Goal: Task Accomplishment & Management: Manage account settings

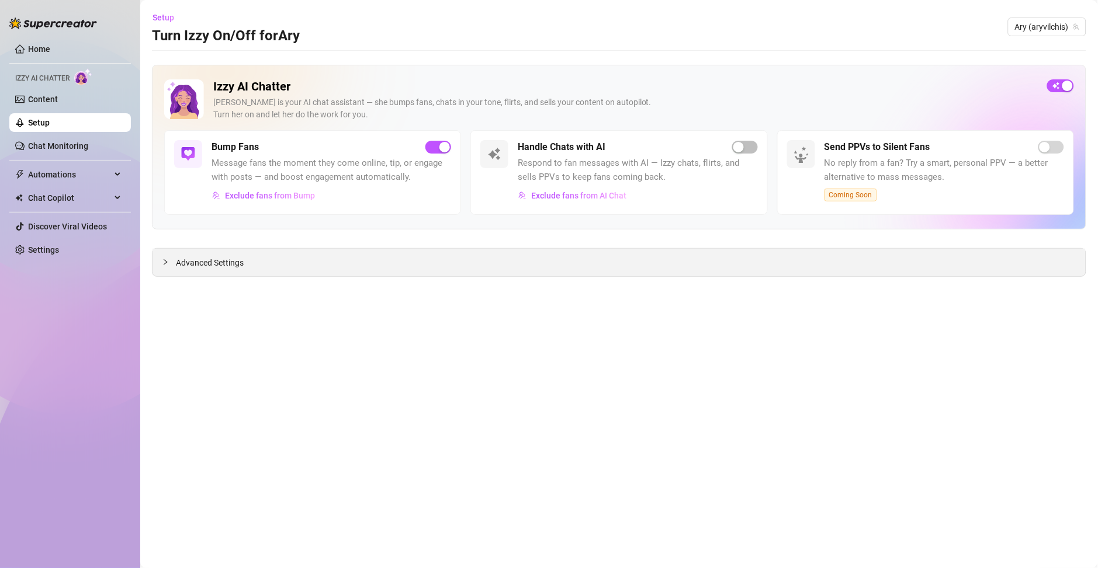
click at [204, 258] on span "Advanced Settings" at bounding box center [210, 262] width 68 height 13
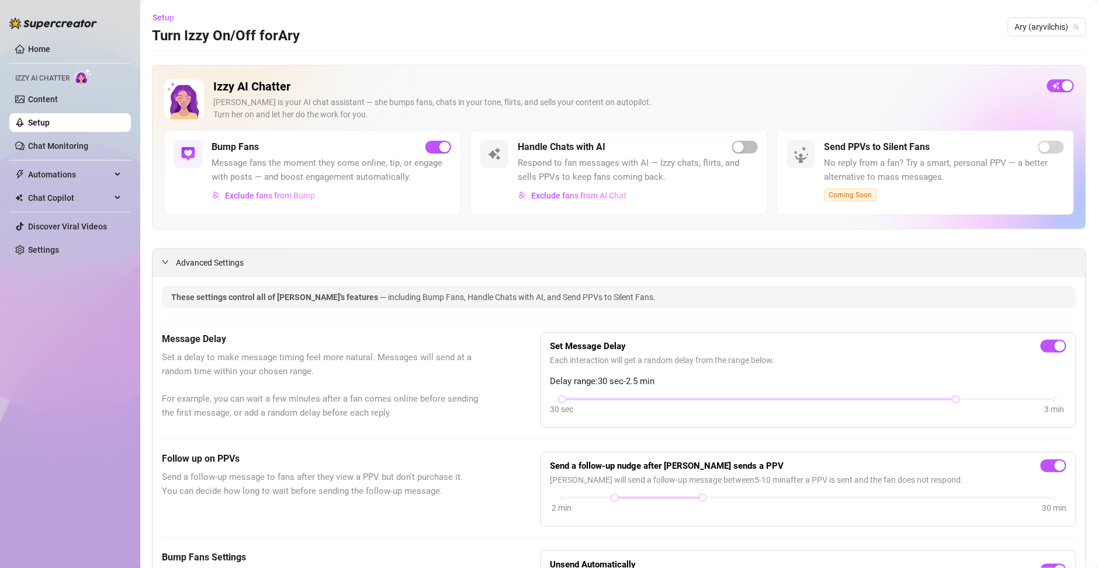
click at [192, 262] on span "Advanced Settings" at bounding box center [210, 262] width 68 height 13
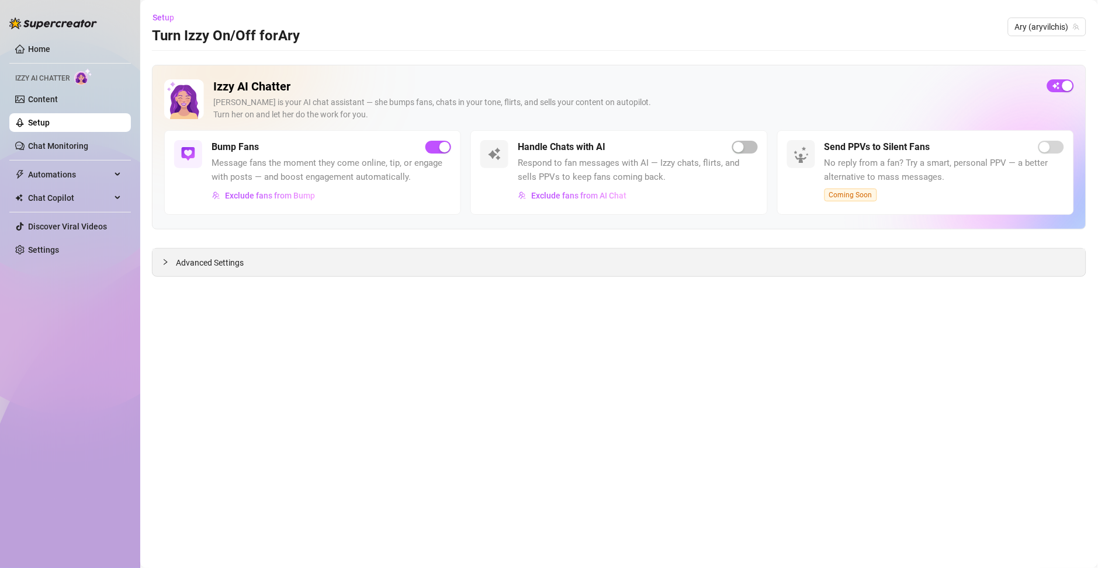
click at [192, 262] on span "Advanced Settings" at bounding box center [210, 262] width 68 height 13
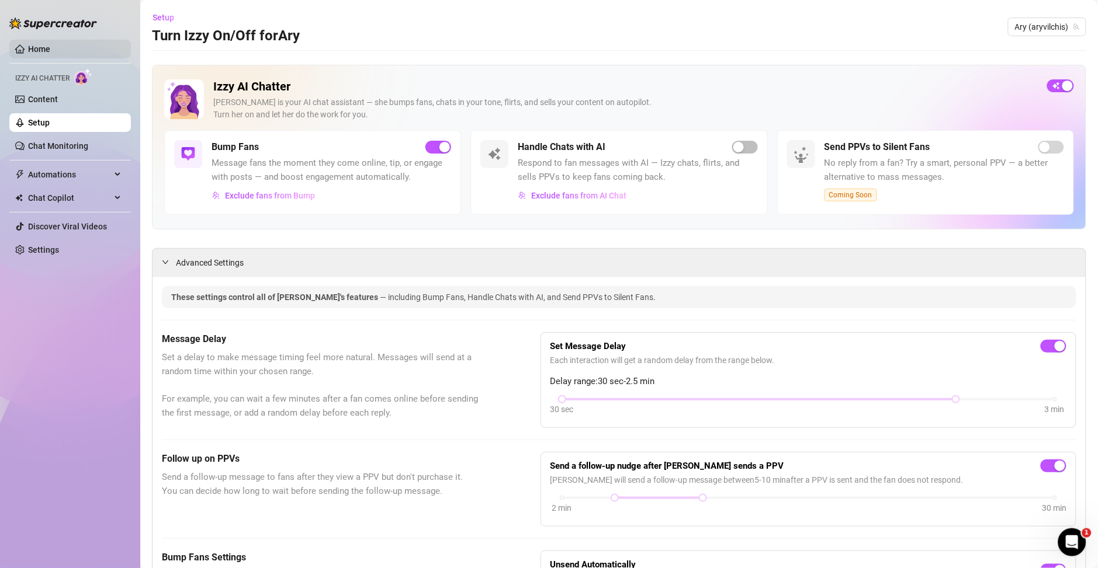
click at [34, 54] on link "Home" at bounding box center [39, 48] width 22 height 9
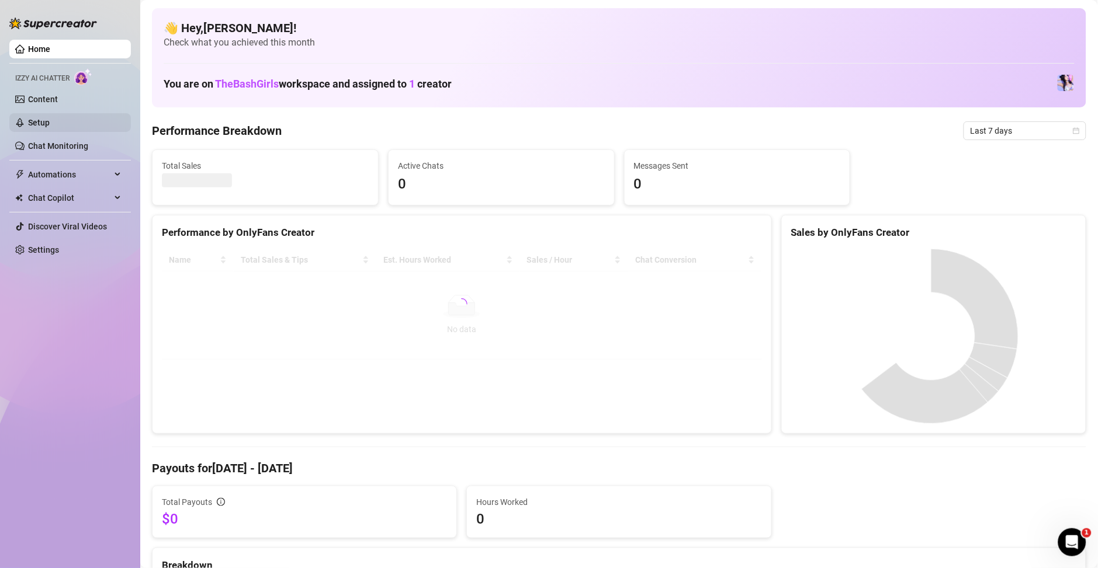
click at [46, 118] on link "Setup" at bounding box center [39, 122] width 22 height 9
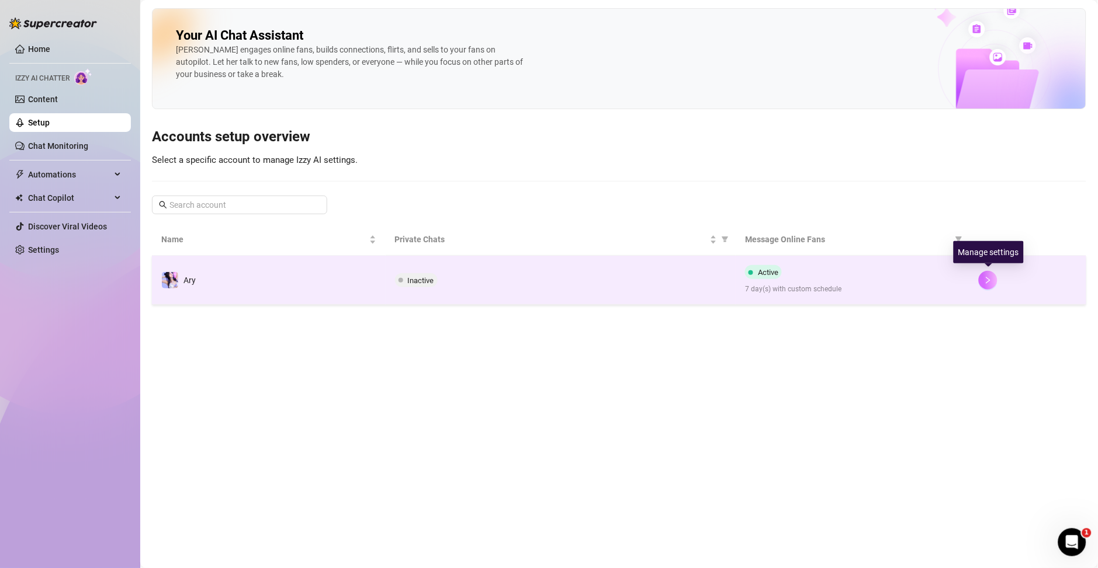
click at [987, 285] on button "button" at bounding box center [987, 280] width 19 height 19
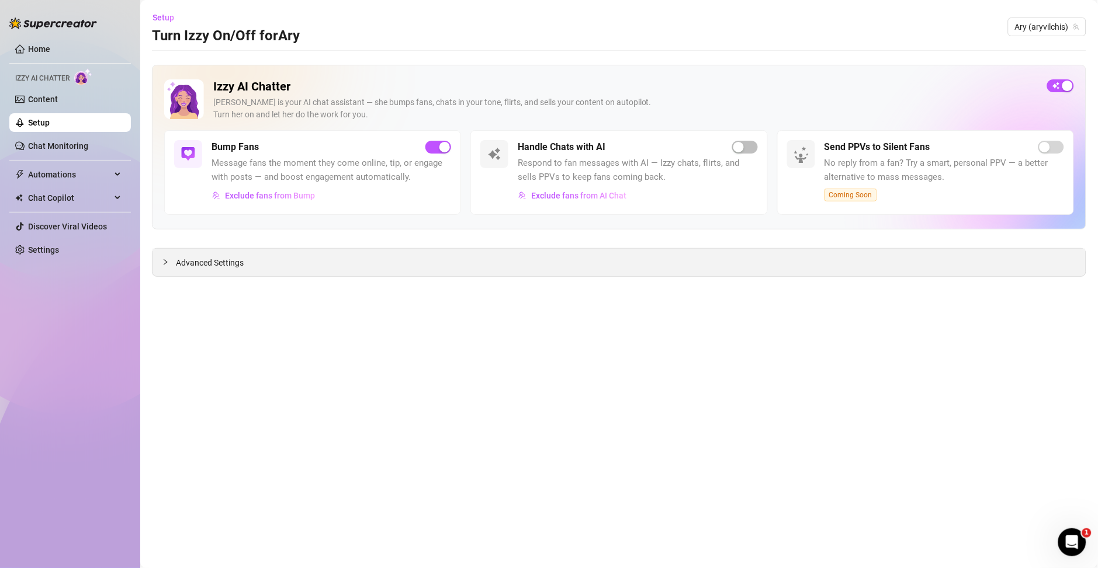
click at [183, 265] on span "Advanced Settings" at bounding box center [210, 262] width 68 height 13
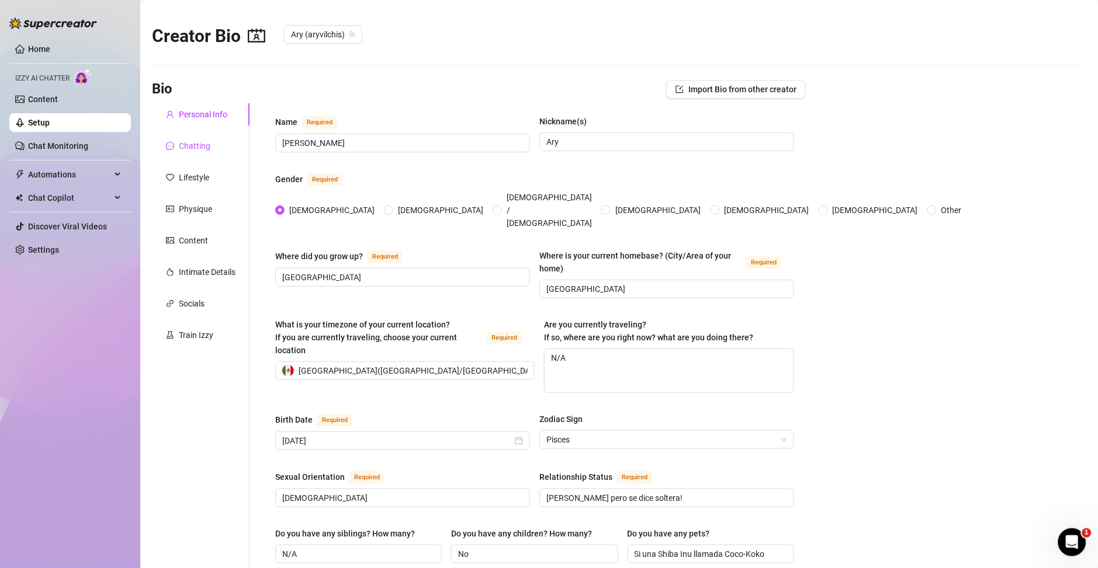
click at [207, 144] on div "Chatting" at bounding box center [195, 146] width 32 height 13
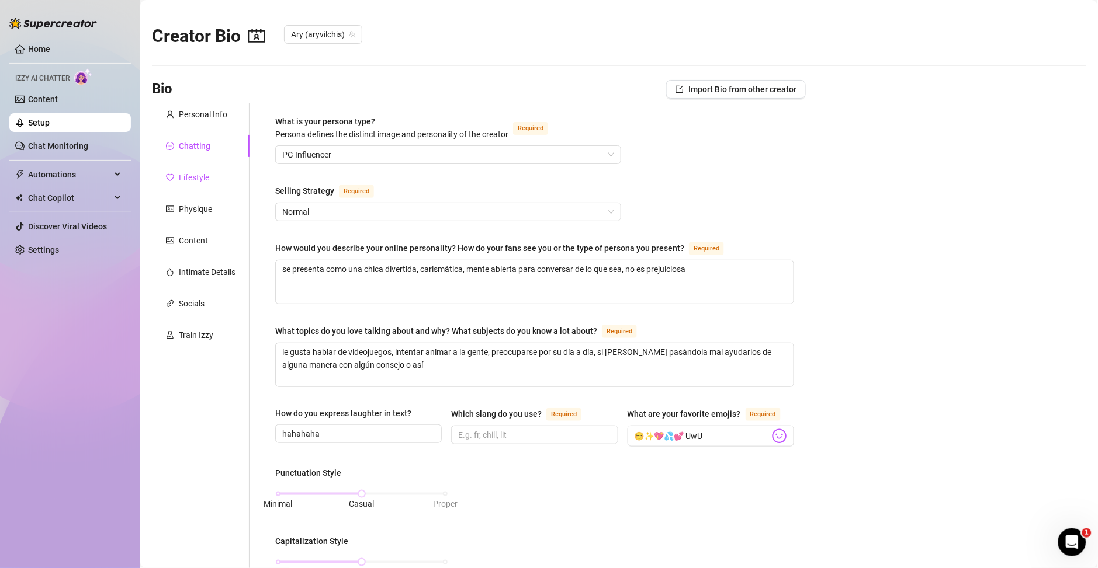
click at [174, 174] on icon "heart" at bounding box center [170, 178] width 8 height 8
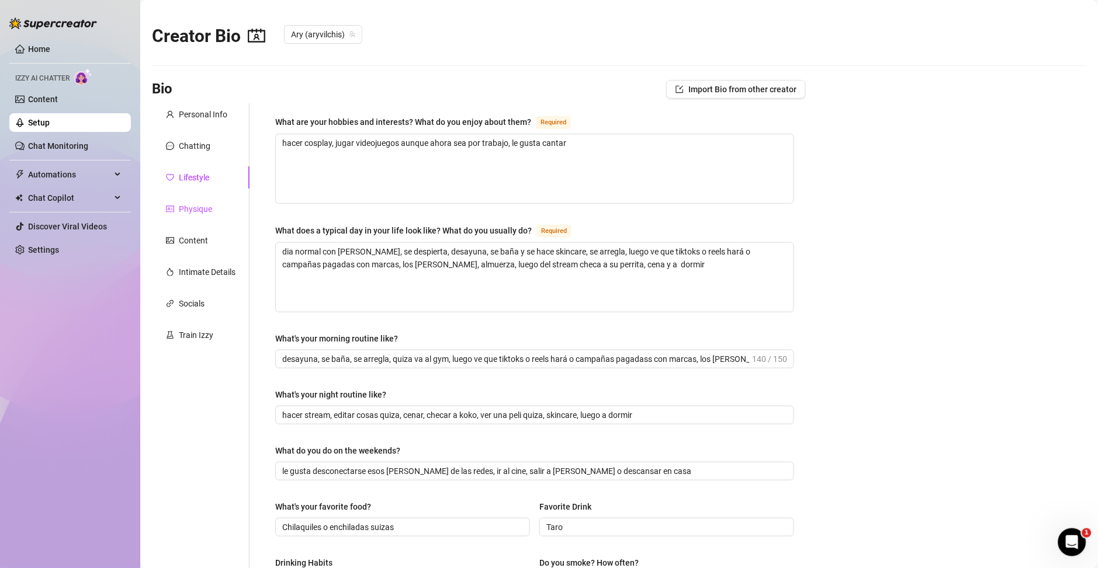
click at [200, 203] on div "Physique" at bounding box center [195, 209] width 33 height 13
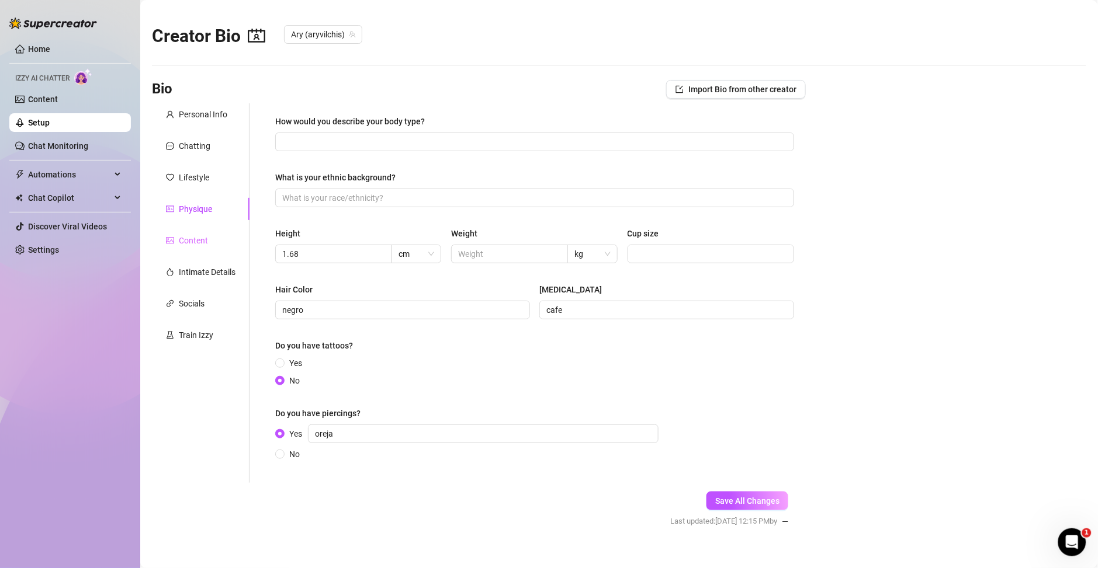
click at [185, 248] on div "Content" at bounding box center [201, 241] width 98 height 22
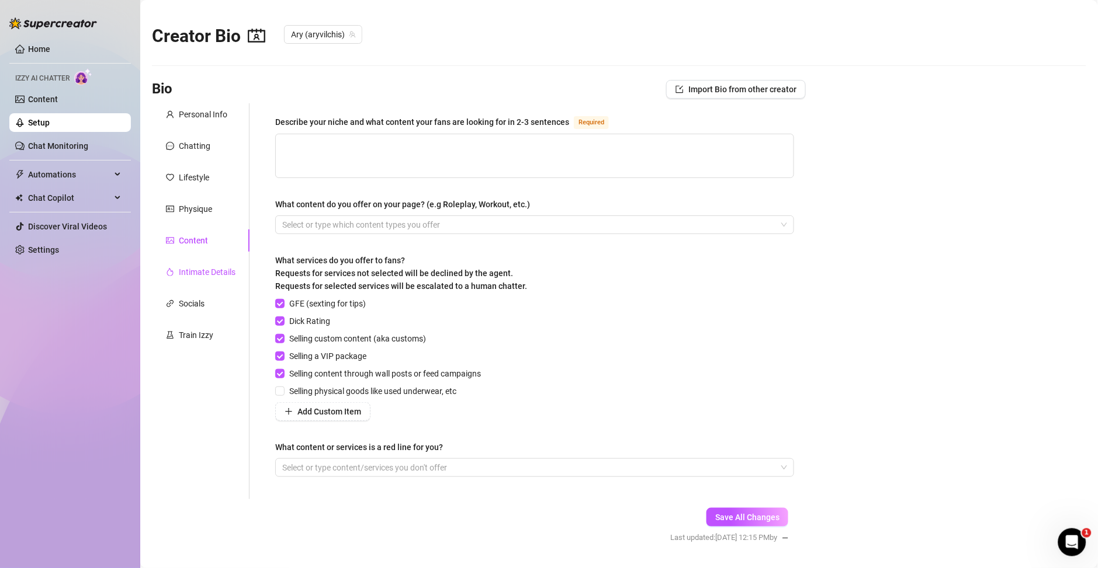
click at [221, 272] on div "Intimate Details" at bounding box center [207, 272] width 57 height 13
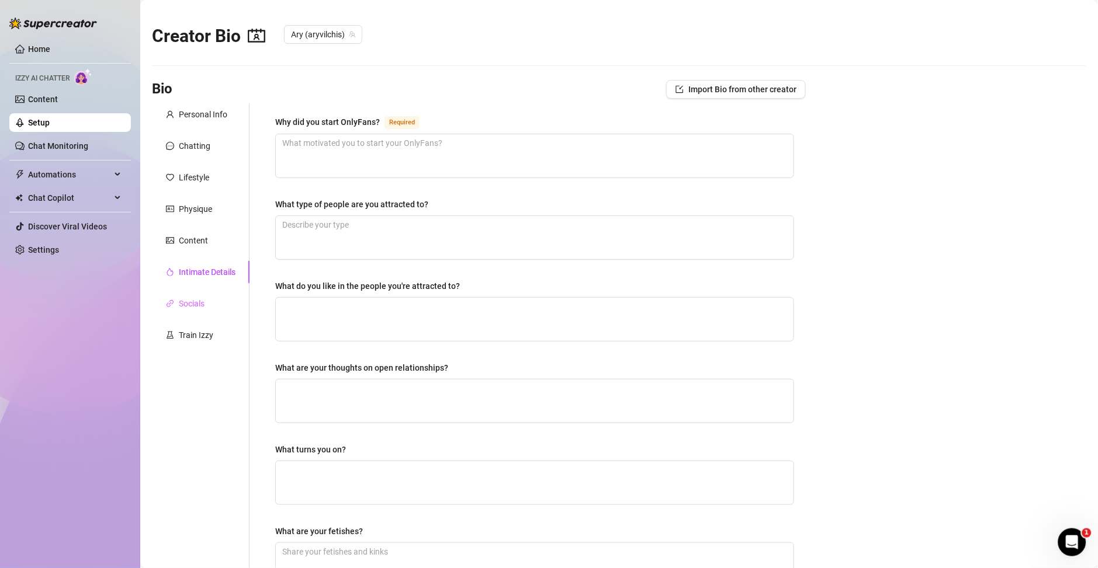
click at [196, 294] on div "Socials" at bounding box center [201, 304] width 98 height 22
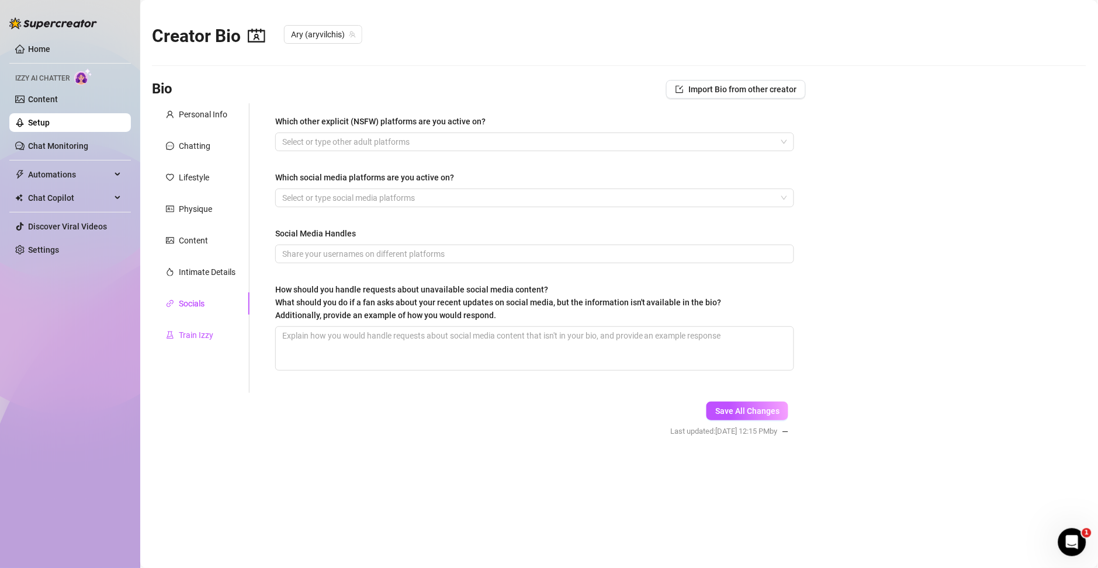
click at [209, 329] on div "Train Izzy" at bounding box center [196, 335] width 34 height 13
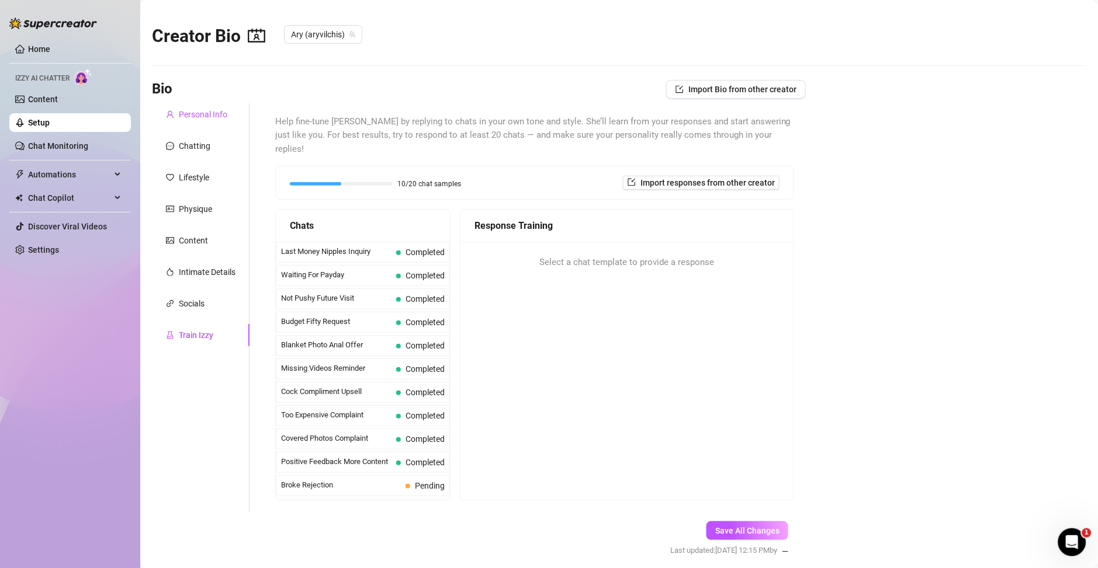
click at [184, 113] on div "Personal Info" at bounding box center [203, 114] width 48 height 13
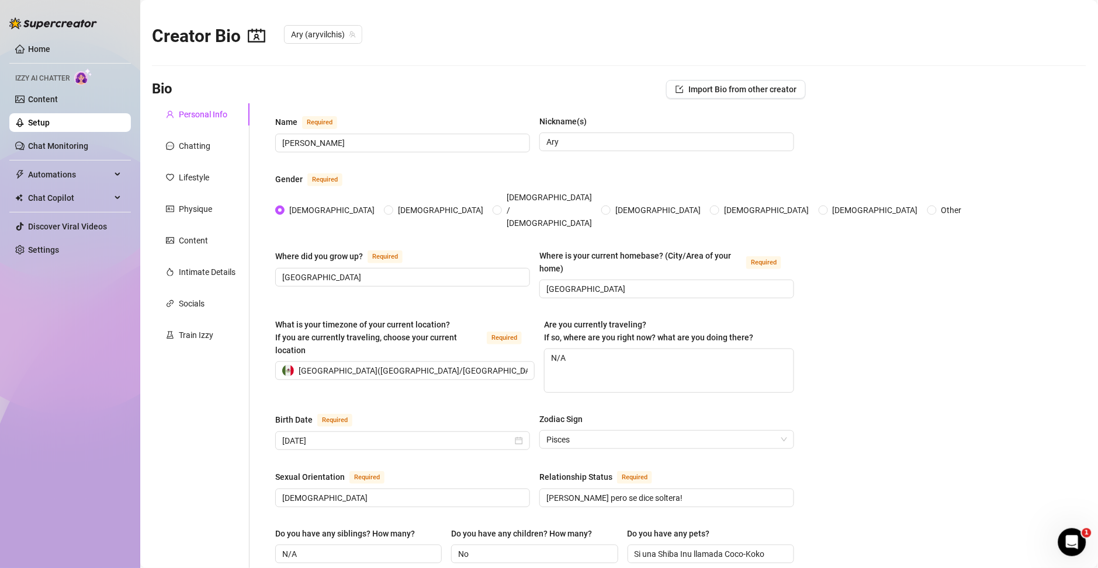
scroll to position [84, 0]
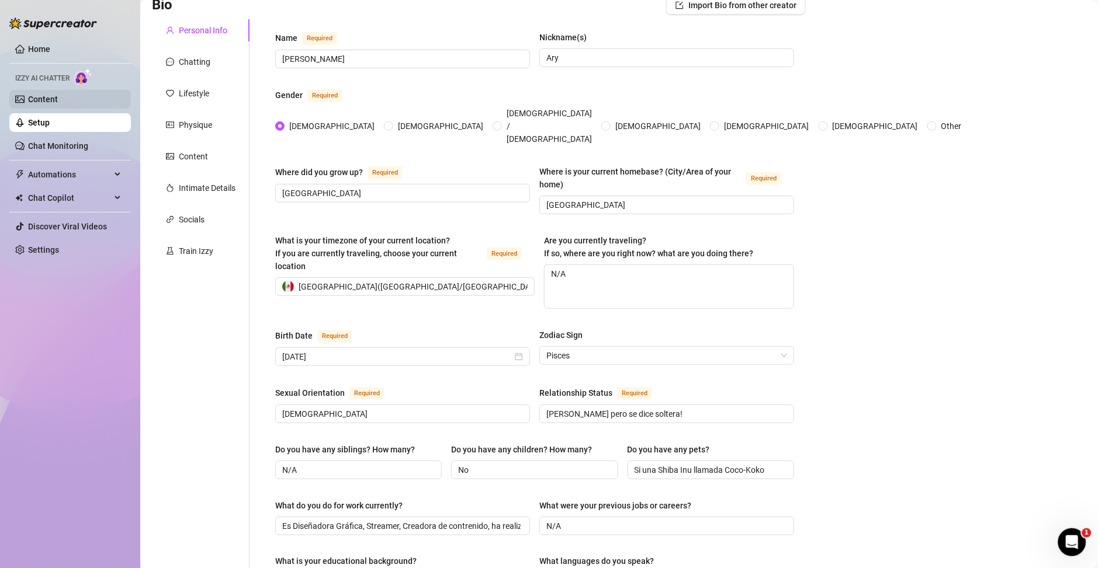
click at [55, 99] on link "Content" at bounding box center [43, 99] width 30 height 9
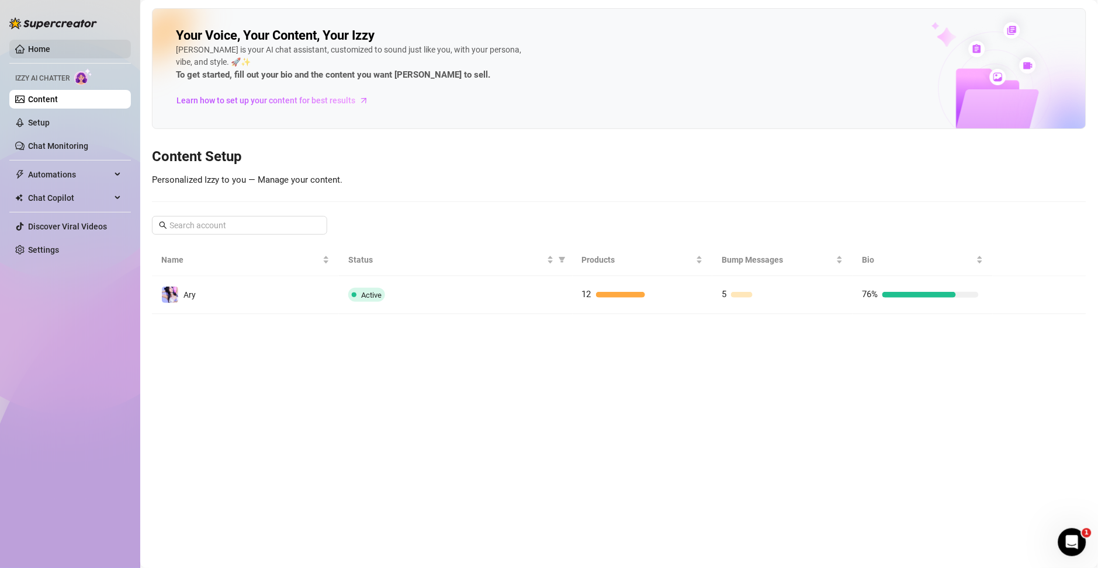
click at [34, 44] on link "Home" at bounding box center [39, 48] width 22 height 9
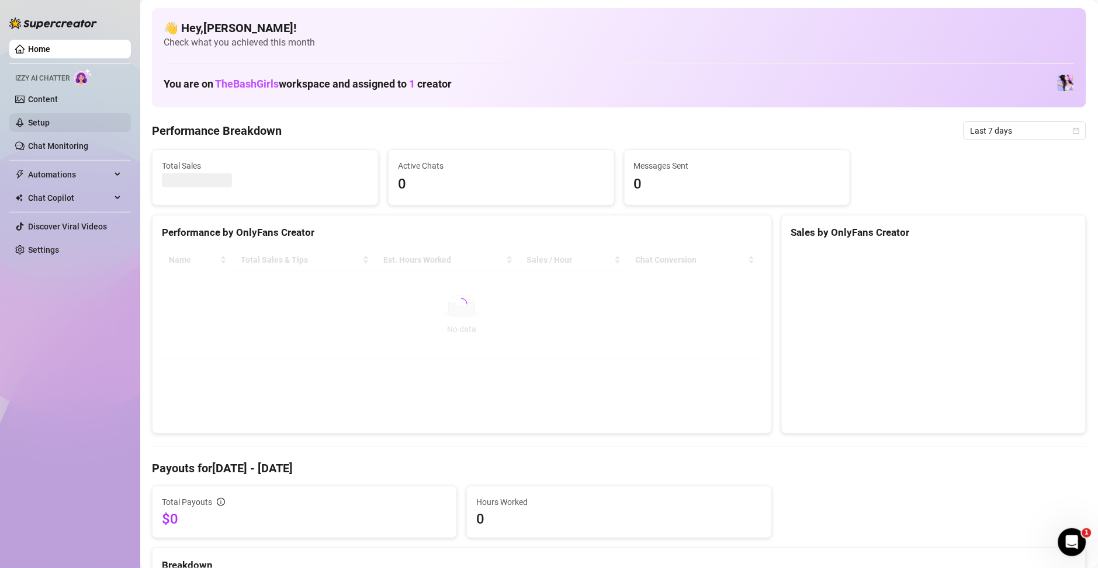
click at [50, 127] on link "Setup" at bounding box center [39, 122] width 22 height 9
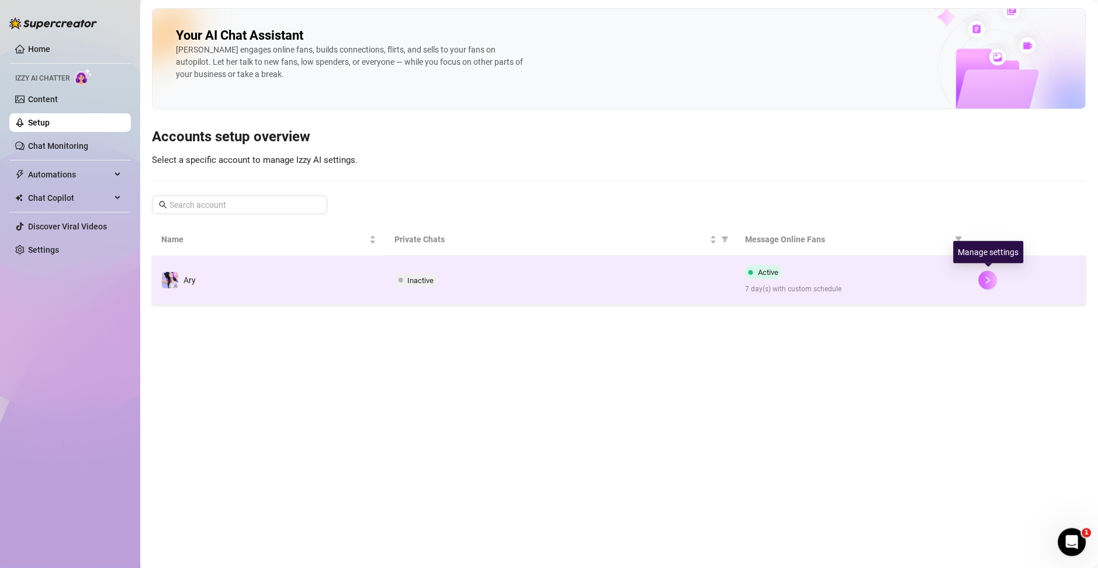
click at [980, 280] on button "button" at bounding box center [987, 280] width 19 height 19
